Goal: Navigation & Orientation: Find specific page/section

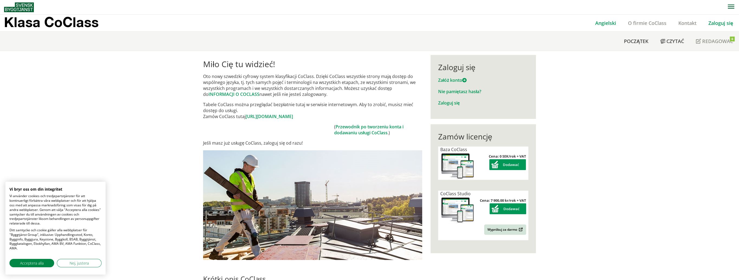
click at [604, 24] on link "Angielski" at bounding box center [605, 23] width 33 height 7
click at [96, 267] on button "Nej, justera" at bounding box center [79, 263] width 45 height 8
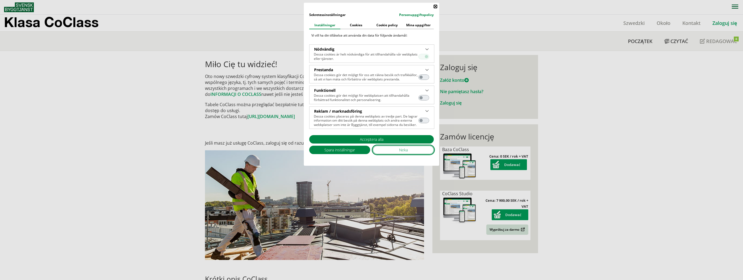
click at [392, 150] on button "Neka" at bounding box center [403, 150] width 61 height 8
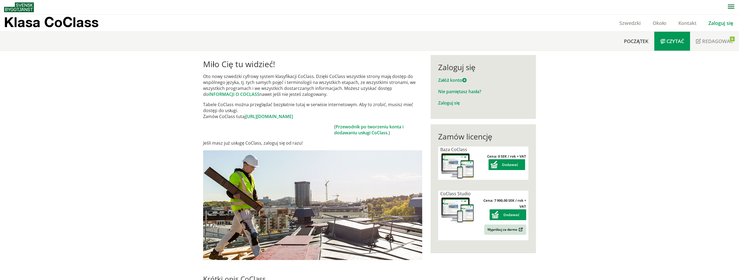
click at [680, 44] on span "Czytać" at bounding box center [676, 41] width 18 height 7
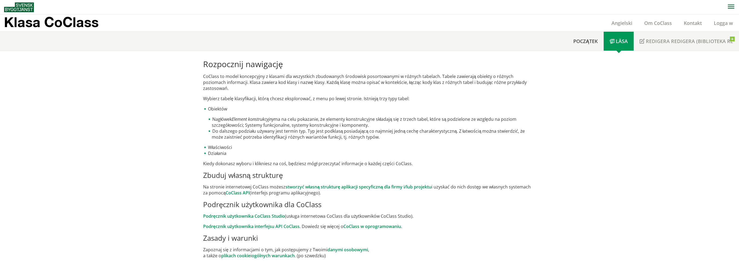
click at [474, 213] on div "Rozpocznij nawigację CoClass to model koncepcyjny z klasami dla wszystkich zbud…" at bounding box center [369, 159] width 341 height 208
